Goal: Information Seeking & Learning: Learn about a topic

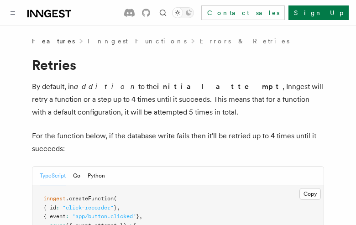
click at [53, 176] on button "TypeScript" at bounding box center [53, 176] width 26 height 19
click at [76, 176] on button "Go" at bounding box center [76, 176] width 7 height 19
